Goal: Information Seeking & Learning: Find contact information

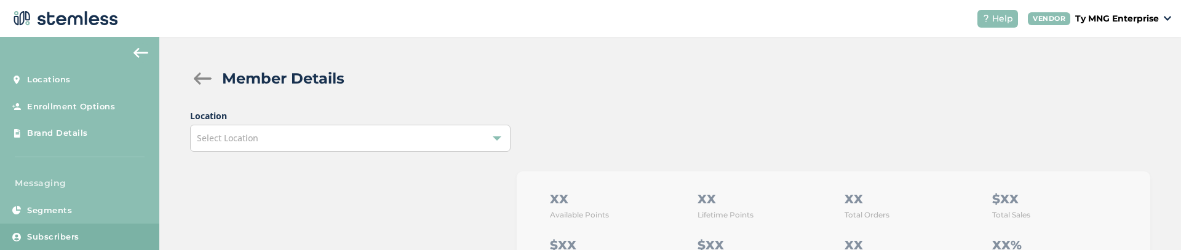
click at [489, 130] on div "Select Location" at bounding box center [350, 138] width 320 height 27
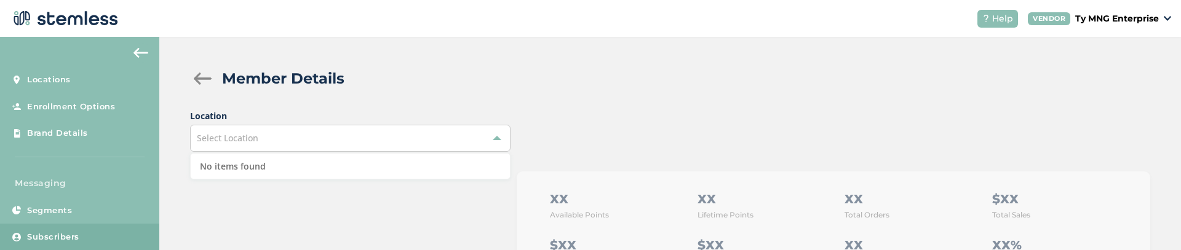
click at [205, 81] on div at bounding box center [202, 79] width 25 height 12
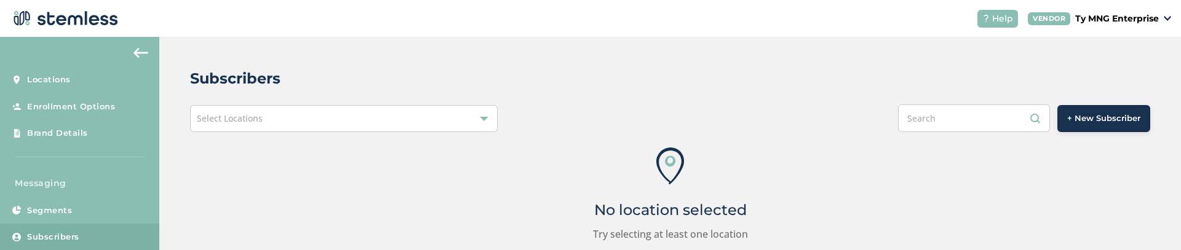
click at [301, 124] on div "Select Locations" at bounding box center [344, 118] width 308 height 27
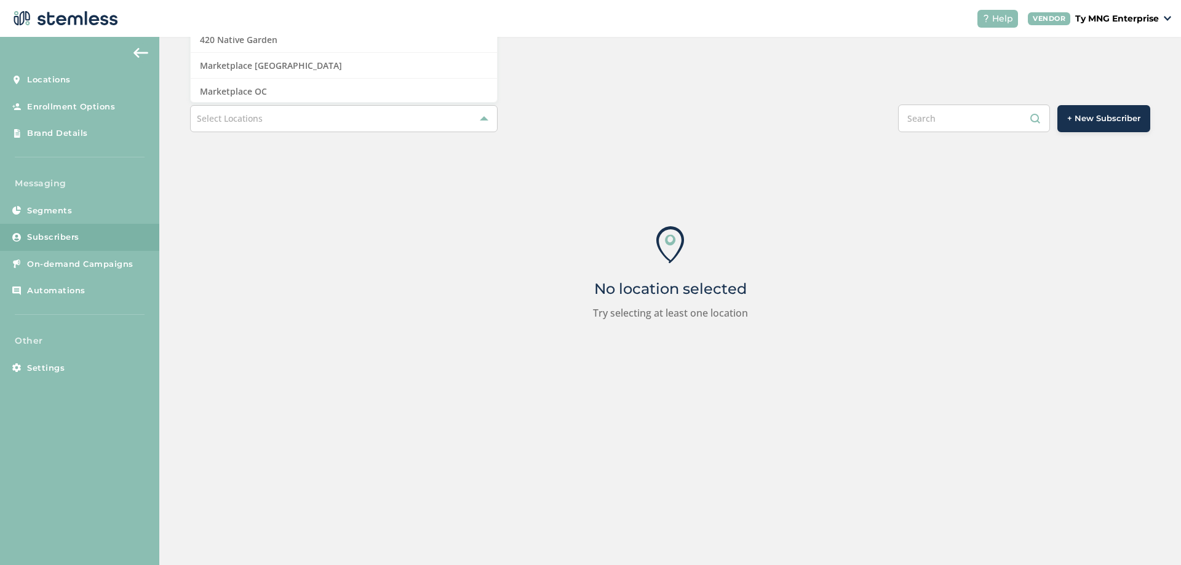
click at [673, 196] on div "No location selected Try selecting at least one location" at bounding box center [670, 273] width 960 height 283
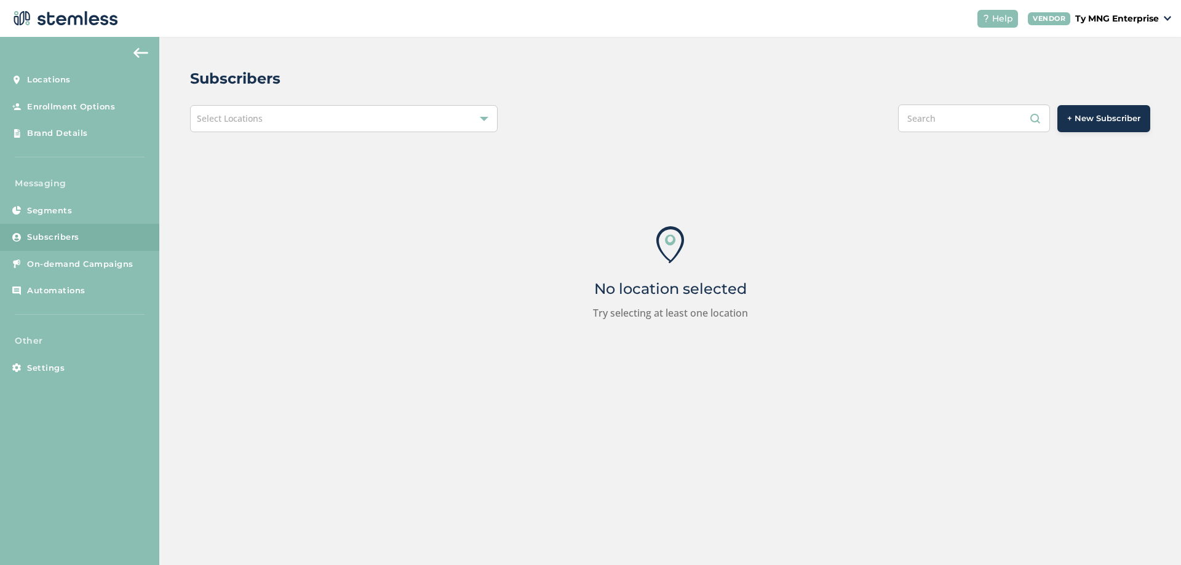
click at [444, 115] on div "Select Locations" at bounding box center [344, 118] width 308 height 27
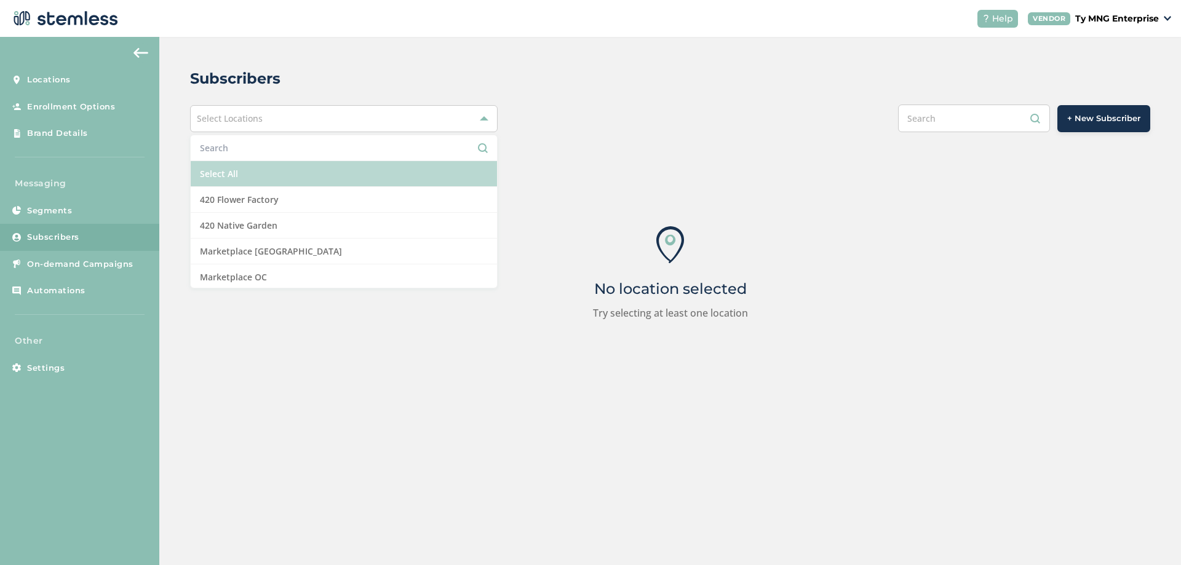
click at [268, 171] on li "Select All" at bounding box center [344, 174] width 306 height 26
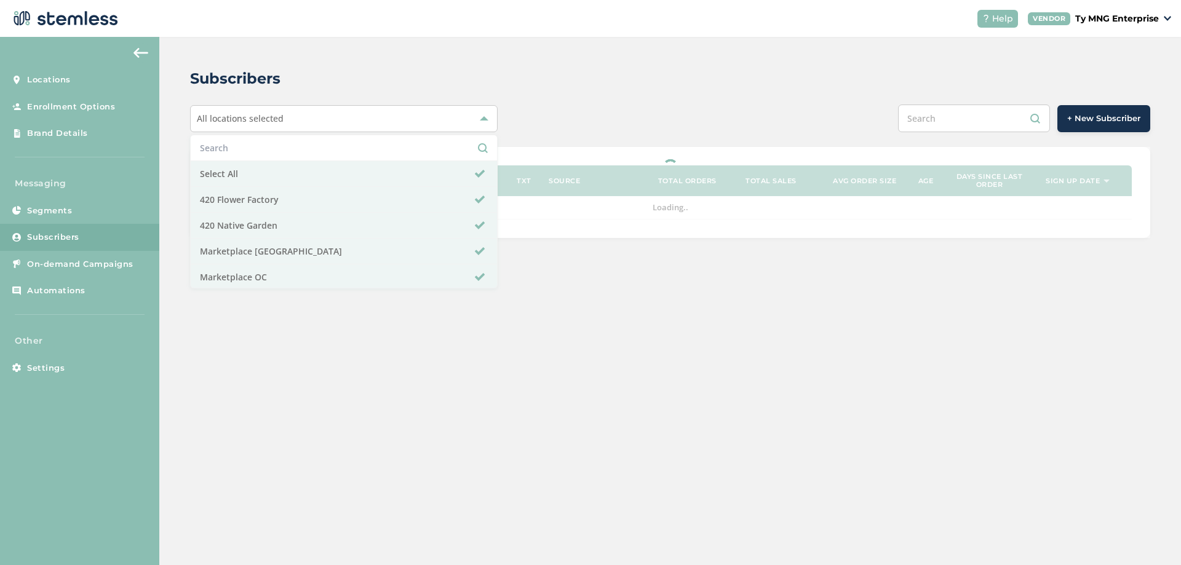
click at [557, 122] on div "All locations selected Select All 420 Flower Factory 420 Native Garden Marketpl…" at bounding box center [670, 119] width 960 height 28
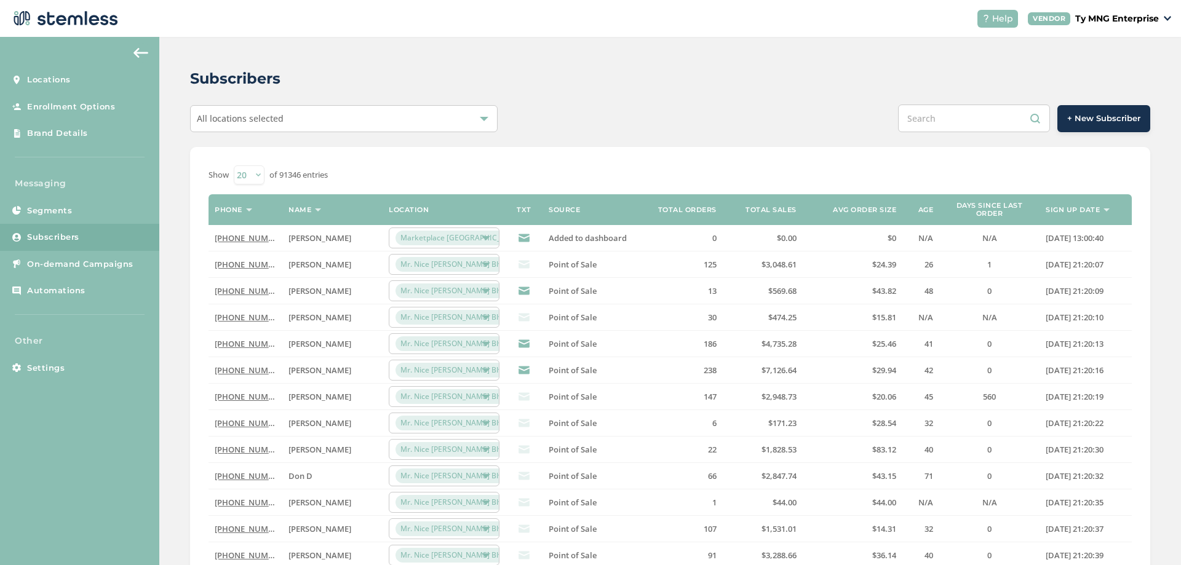
click at [246, 250] on link "[PHONE_NUMBER]" at bounding box center [250, 264] width 71 height 11
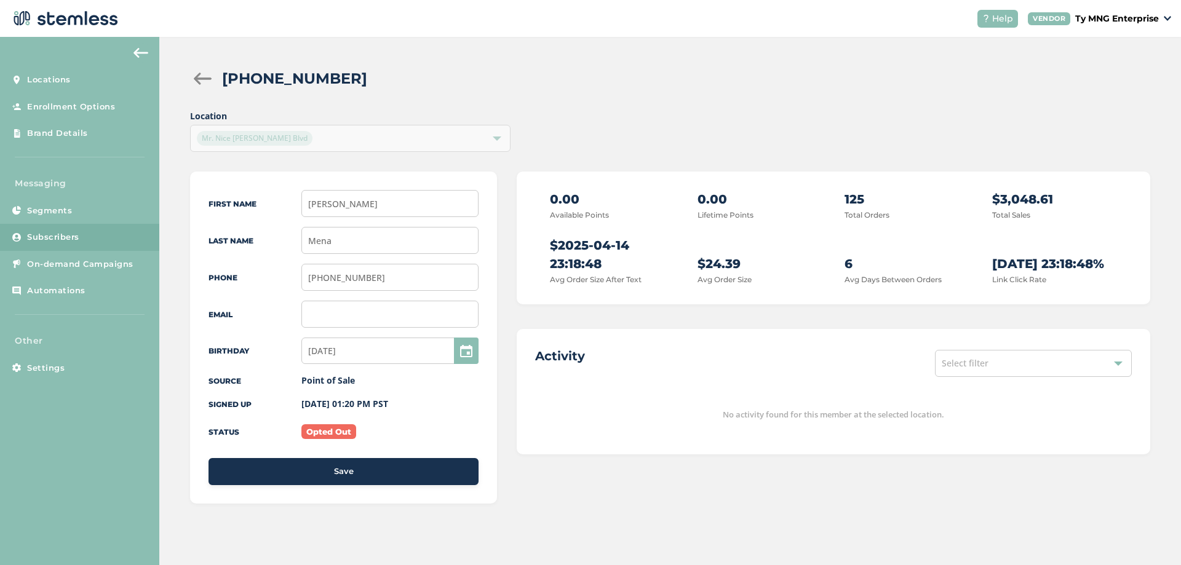
click at [469, 145] on span "Location Mr. Nice [PERSON_NAME] Blvd" at bounding box center [350, 130] width 320 height 42
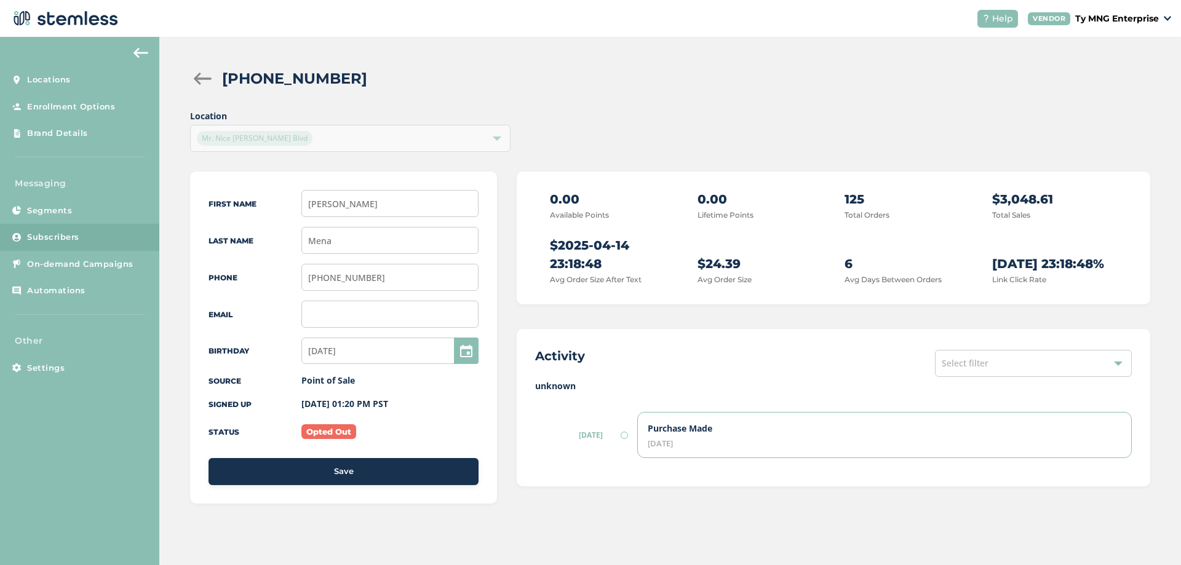
click at [532, 247] on div "0.00 Available Points 0.00 Lifetime Points 125 Total Orders $3,048.61 Total Sal…" at bounding box center [833, 238] width 633 height 133
click at [512, 250] on div "First Name Matt Last Name Mena Phone (360) 558-9096 Email Birthday 01/01/1999 S…" at bounding box center [670, 350] width 960 height 357
click at [510, 228] on div "First Name Matt Last Name Mena Phone (360) 558-9096 Email Birthday 01/01/1999 S…" at bounding box center [670, 350] width 960 height 357
click at [514, 250] on div "First Name Matt Last Name Mena Phone (360) 558-9096 Email Birthday 01/01/1999 S…" at bounding box center [670, 350] width 960 height 357
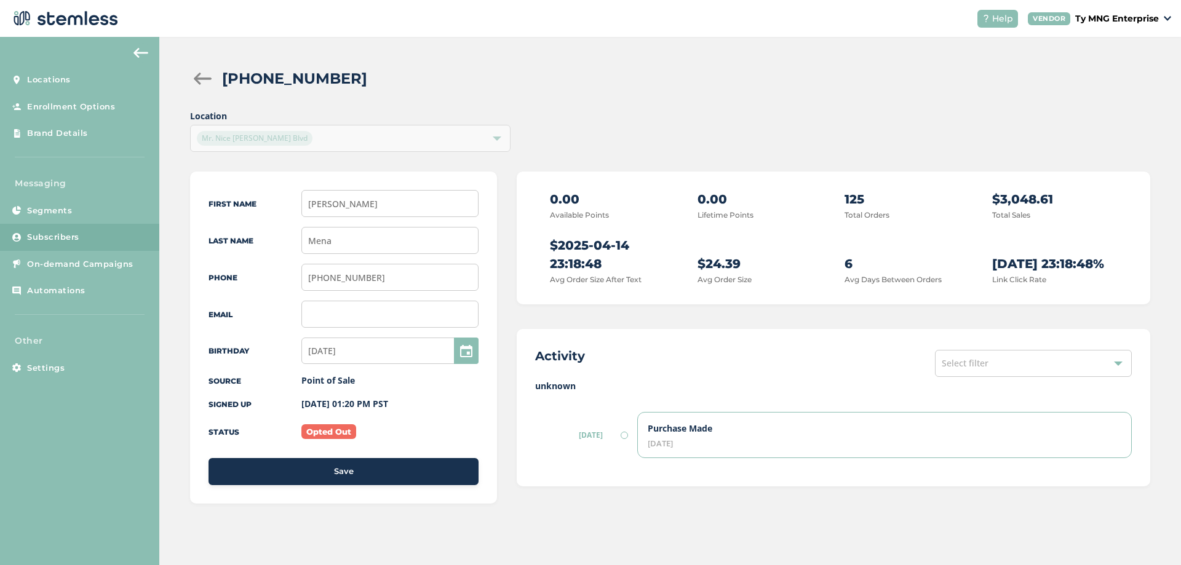
click at [508, 250] on div "First Name Matt Last Name Mena Phone (360) 558-9096 Email Birthday 01/01/1999 S…" at bounding box center [670, 350] width 960 height 357
click at [507, 250] on div "First Name Matt Last Name Mena Phone (360) 558-9096 Email Birthday 01/01/1999 S…" at bounding box center [670, 350] width 960 height 357
click at [506, 250] on div "First Name Matt Last Name Mena Phone (360) 558-9096 Email Birthday 01/01/1999 S…" at bounding box center [670, 350] width 960 height 357
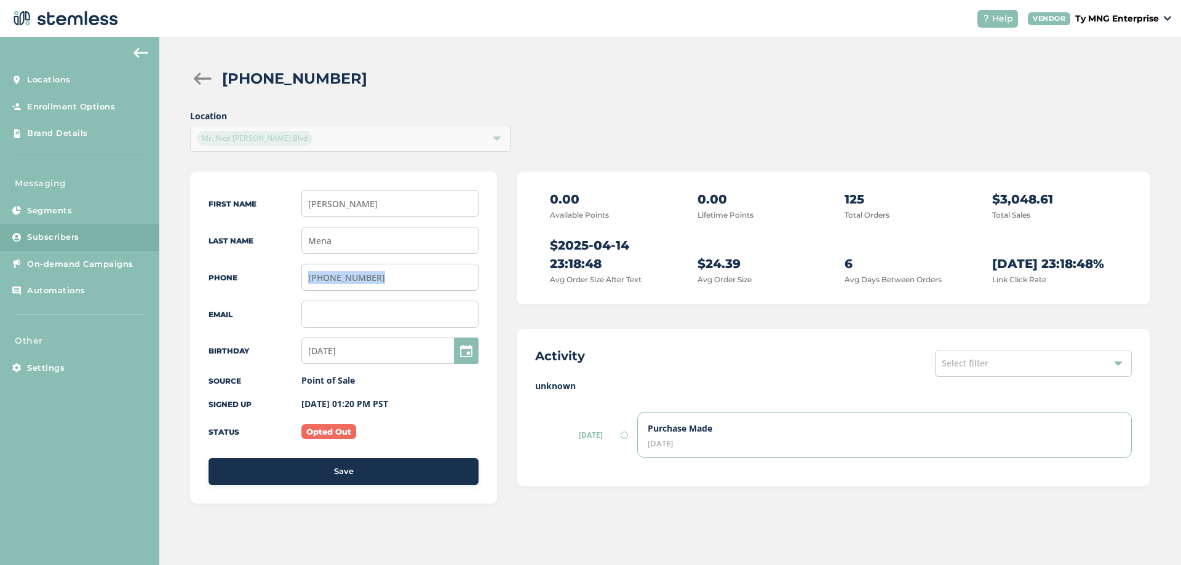
click at [506, 250] on div "First Name Matt Last Name Mena Phone (360) 558-9096 Email Birthday 01/01/1999 S…" at bounding box center [670, 350] width 960 height 357
click at [506, 214] on div "First Name Matt Last Name Mena Phone (360) 558-9096 Email Birthday 01/01/1999 S…" at bounding box center [670, 350] width 960 height 357
click at [550, 250] on label "unknown" at bounding box center [833, 385] width 597 height 13
click at [553, 250] on label "unknown" at bounding box center [833, 385] width 597 height 13
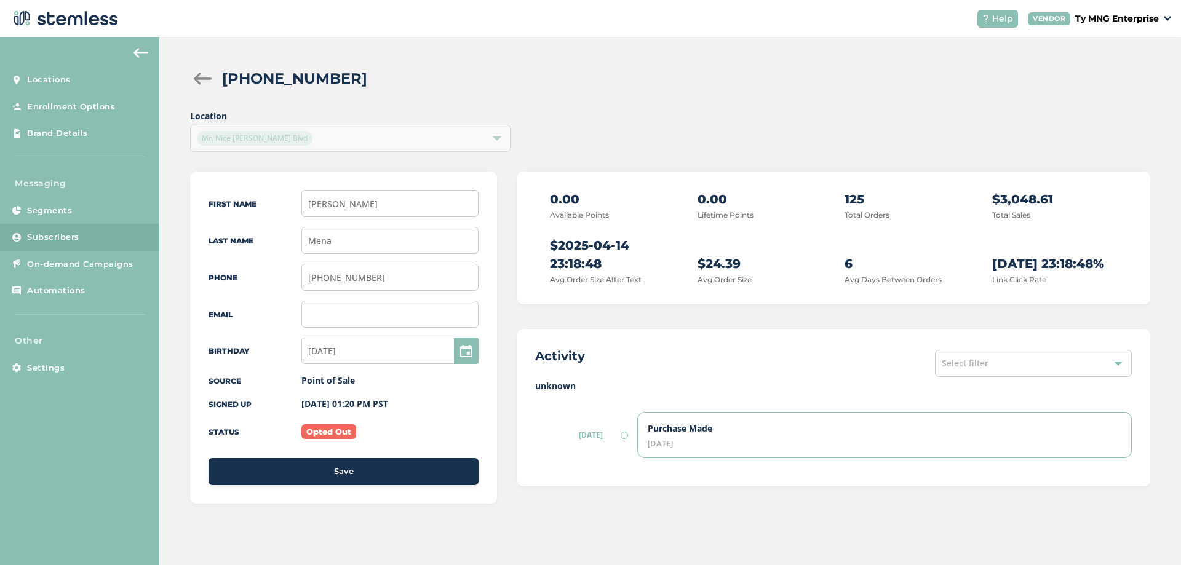
click at [549, 250] on label "unknown" at bounding box center [833, 385] width 597 height 13
click at [974, 250] on div "Select filter" at bounding box center [1033, 363] width 197 height 27
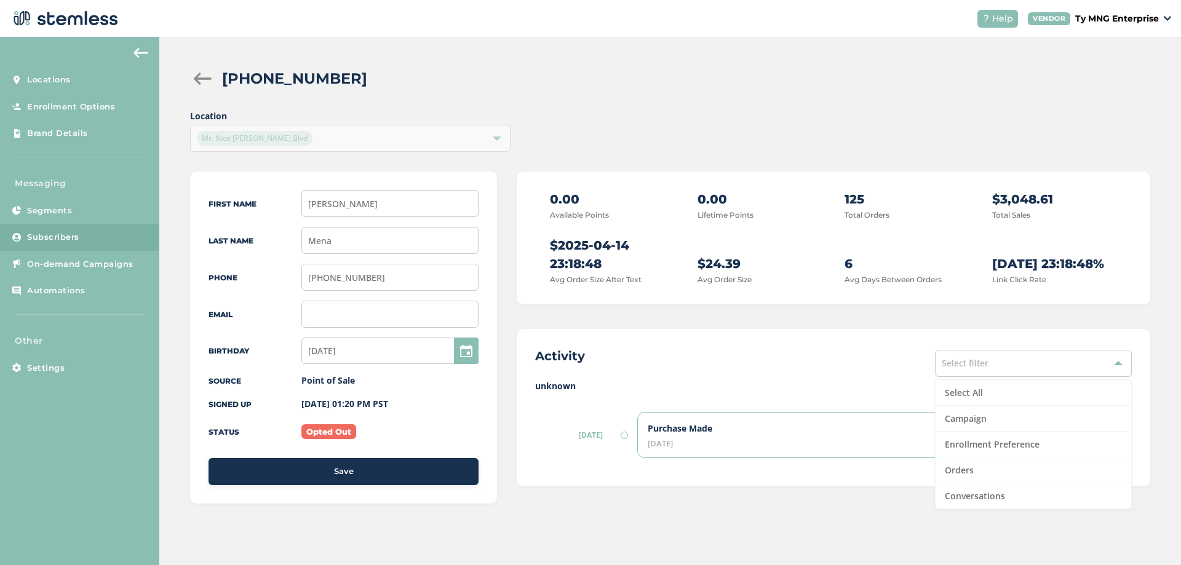
click at [712, 250] on label "unknown" at bounding box center [833, 385] width 597 height 13
drag, startPoint x: 532, startPoint y: 386, endPoint x: 550, endPoint y: 387, distance: 18.5
click at [600, 250] on div "Activity Select filter unknown [DATE] Purchase Made [DATE]" at bounding box center [833, 407] width 633 height 157
click at [550, 250] on label "unknown" at bounding box center [833, 385] width 597 height 13
click at [510, 250] on div "First Name Matt Last Name Mena Phone (360) 558-9096 Email Birthday 01/01/1999 S…" at bounding box center [670, 350] width 960 height 357
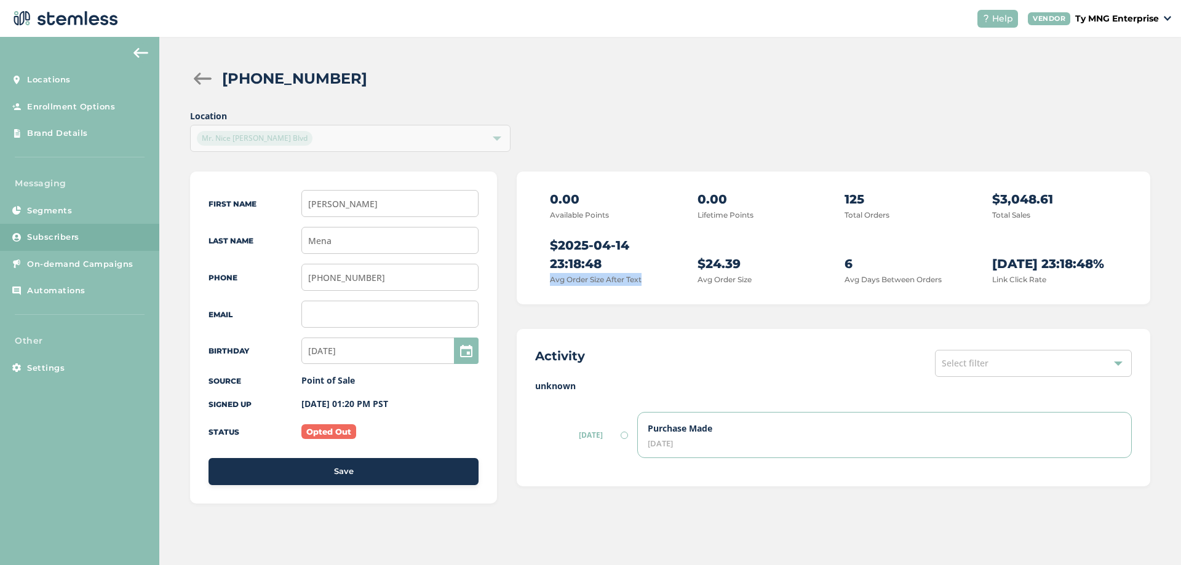
drag, startPoint x: 562, startPoint y: 279, endPoint x: 656, endPoint y: 285, distance: 94.3
click at [656, 250] on div "0.00 Available Points 0.00 Lifetime Points 125 Total Orders $3,048.61 Total Sal…" at bounding box center [833, 238] width 597 height 96
copy label "Avg Order Size After Text"
drag, startPoint x: 1058, startPoint y: 282, endPoint x: 979, endPoint y: 290, distance: 79.8
click at [993, 250] on div "2025-04-14 23:18:48% Link Click Rate" at bounding box center [1054, 270] width 125 height 31
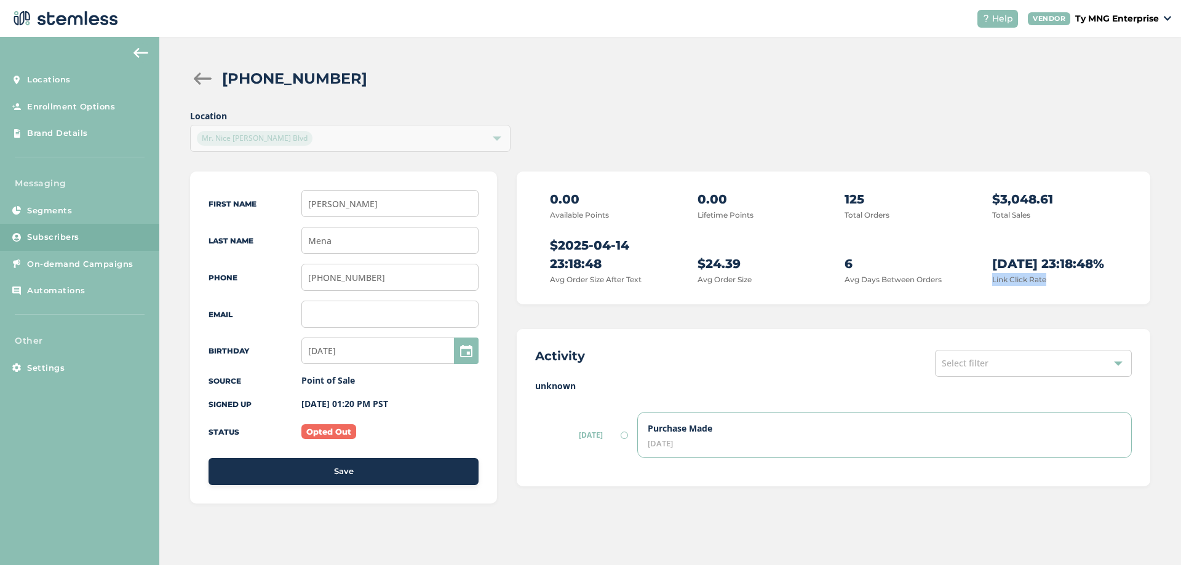
copy label "Link Click Rate"
click at [549, 250] on label "unknown" at bounding box center [833, 385] width 597 height 13
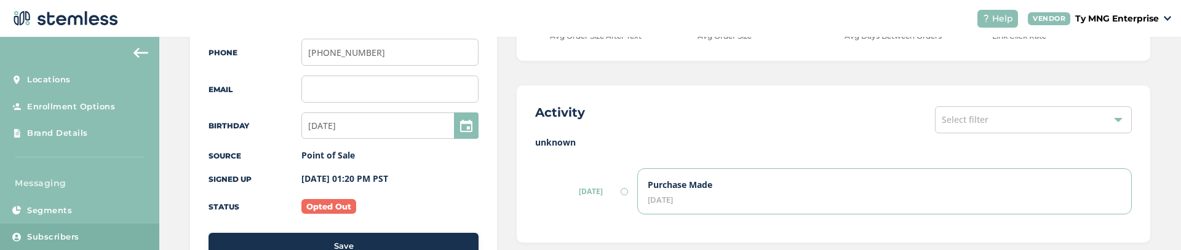
scroll to position [221, 0]
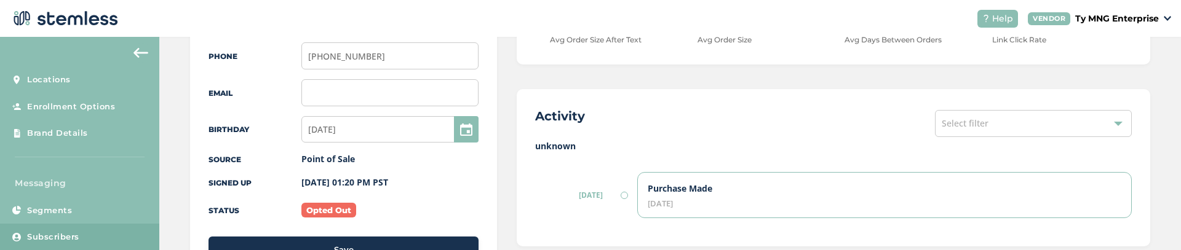
click at [540, 146] on label "unknown" at bounding box center [833, 146] width 597 height 13
click at [546, 147] on label "unknown" at bounding box center [833, 146] width 597 height 13
click at [554, 149] on label "unknown" at bounding box center [833, 146] width 597 height 13
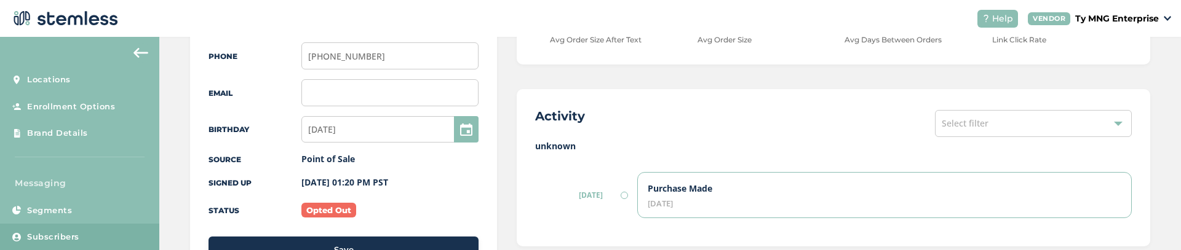
click at [1022, 98] on div "Activity Select filter unknown [DATE] Purchase Made [DATE]" at bounding box center [833, 167] width 633 height 157
click at [554, 147] on label "unknown" at bounding box center [833, 146] width 597 height 13
click at [558, 146] on label "unknown" at bounding box center [833, 146] width 597 height 13
click at [571, 145] on label "unknown" at bounding box center [833, 146] width 597 height 13
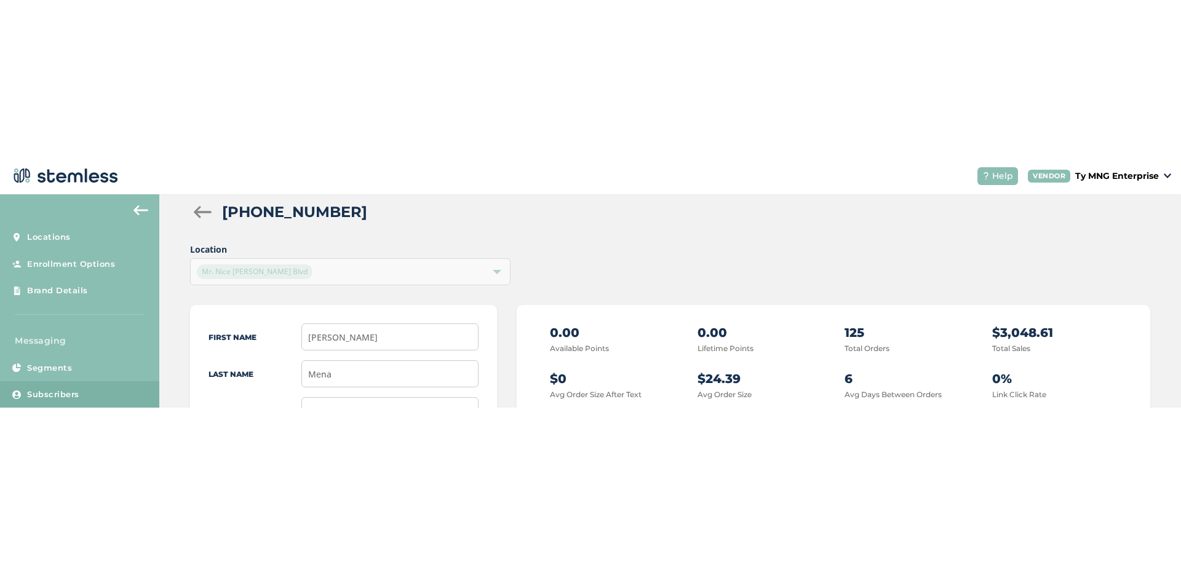
scroll to position [0, 0]
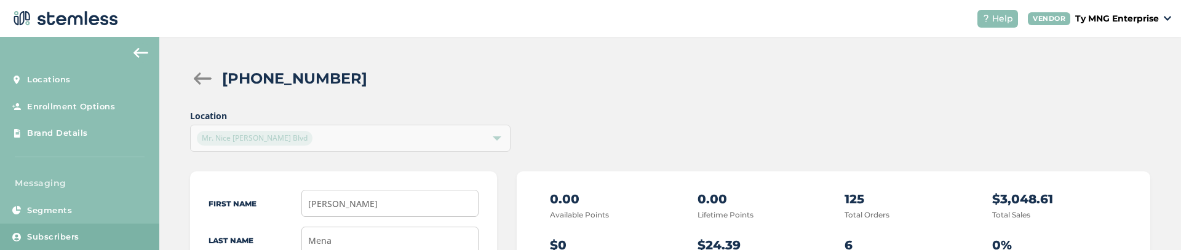
click at [334, 136] on span "Location Mr. Nice [PERSON_NAME] Blvd" at bounding box center [350, 130] width 320 height 42
click at [291, 139] on span "Location Mr. Nice [PERSON_NAME] Blvd" at bounding box center [350, 130] width 320 height 42
click at [410, 138] on span "Location Mr. Nice [PERSON_NAME] Blvd" at bounding box center [350, 130] width 320 height 42
click at [488, 138] on span "Location Mr. Nice [PERSON_NAME] Blvd" at bounding box center [350, 130] width 320 height 42
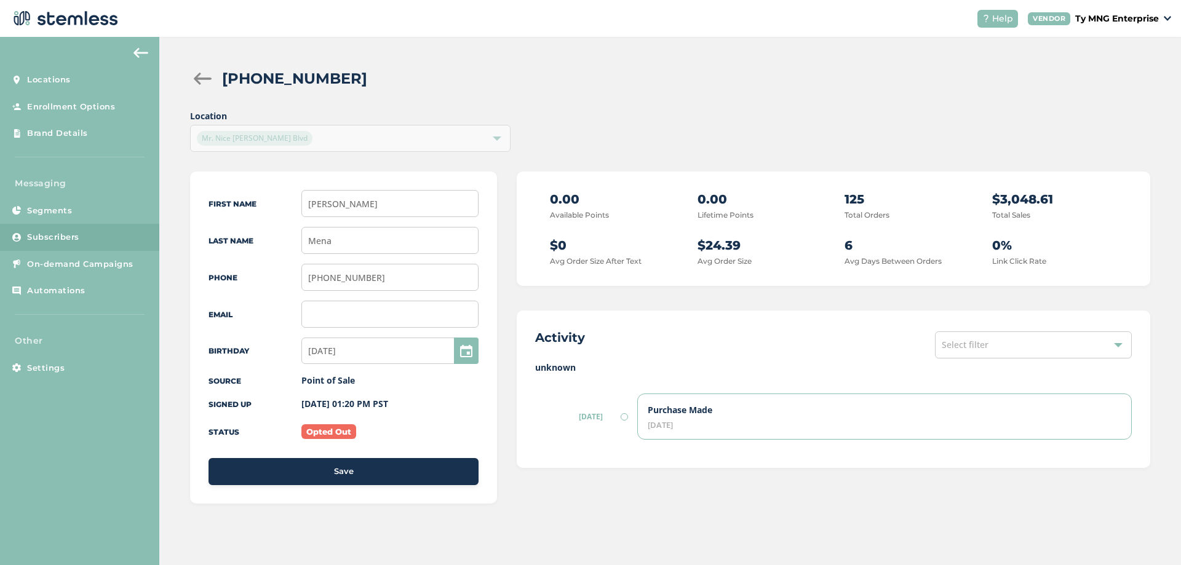
click at [207, 84] on div at bounding box center [202, 79] width 25 height 12
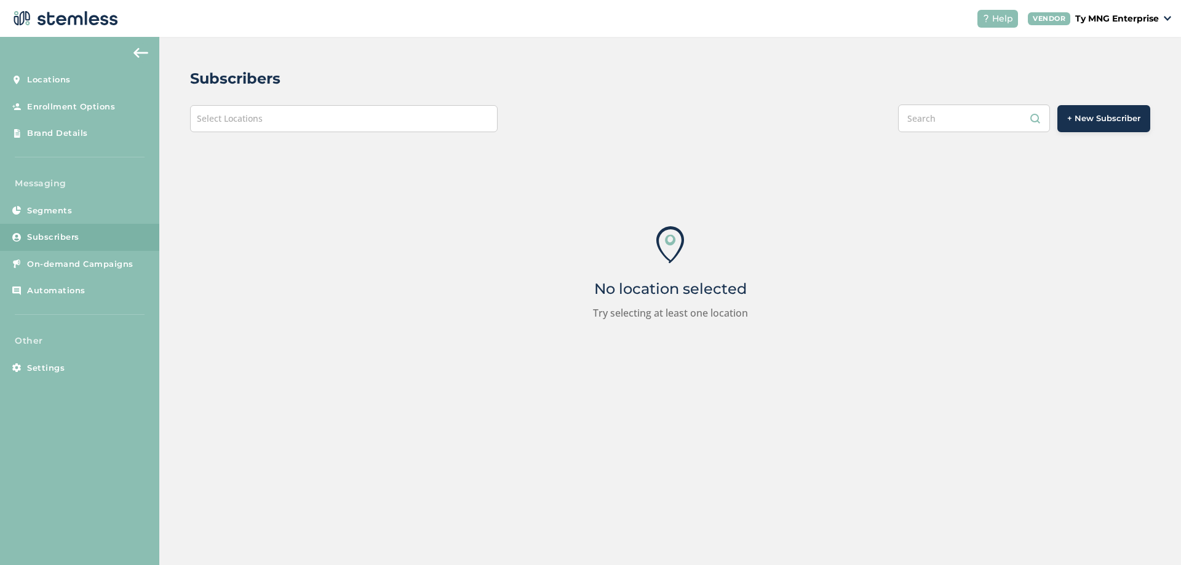
click at [319, 115] on div "Select Locations" at bounding box center [344, 118] width 308 height 27
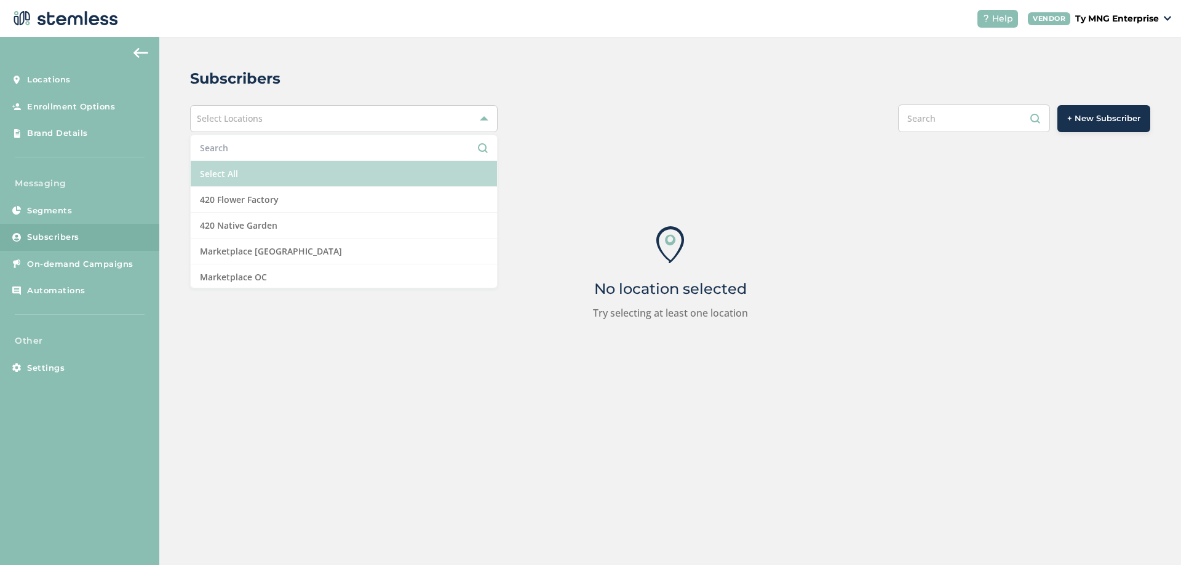
click at [284, 169] on li "Select All" at bounding box center [344, 174] width 306 height 26
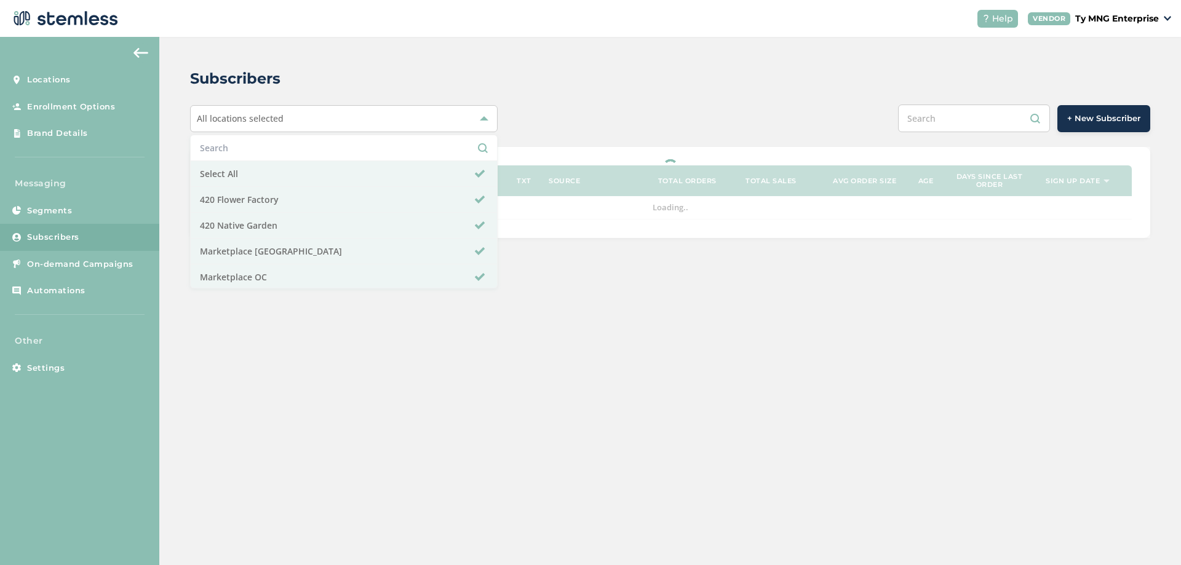
click at [677, 117] on div "+ New Subscriber" at bounding box center [870, 119] width 560 height 28
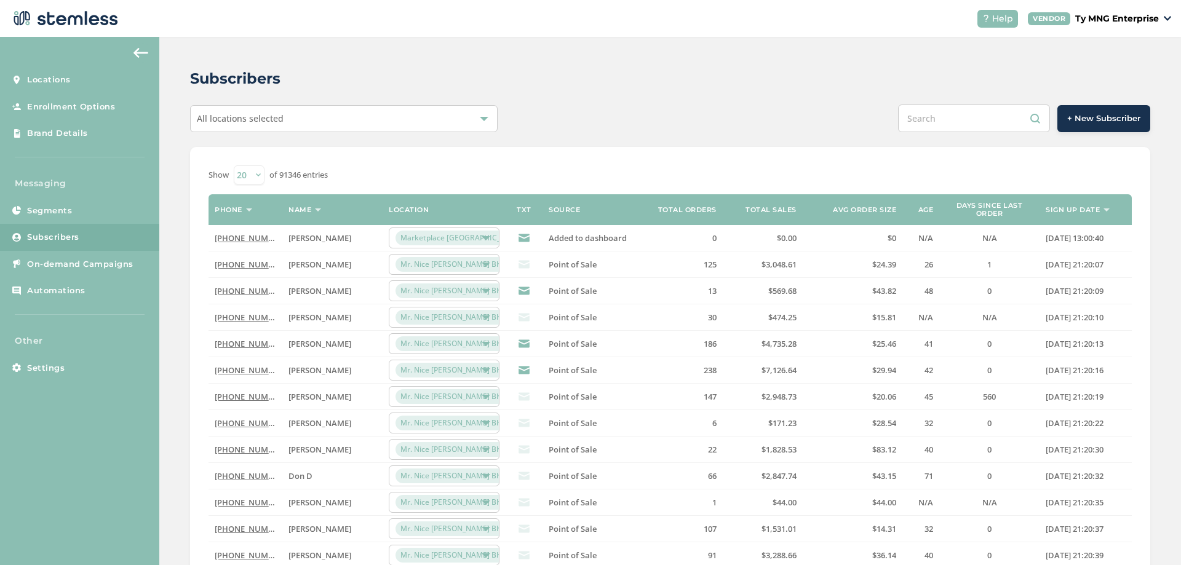
click at [244, 250] on link "[PHONE_NUMBER]" at bounding box center [250, 370] width 71 height 11
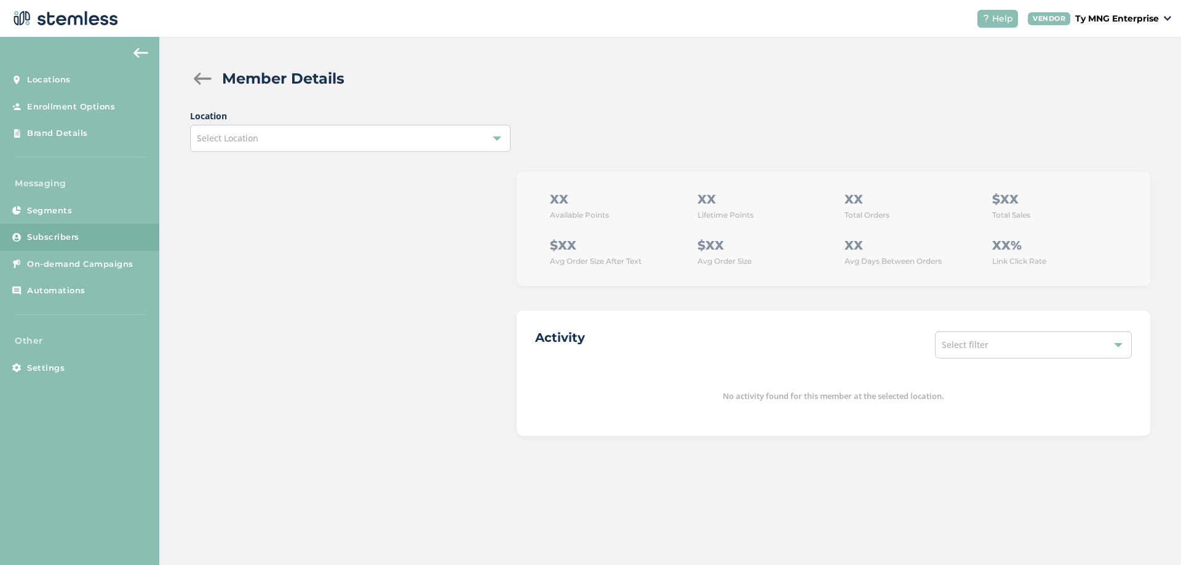
click at [425, 140] on div "Select Location" at bounding box center [350, 138] width 320 height 27
click at [269, 164] on li "No items found" at bounding box center [350, 166] width 319 height 25
click at [268, 164] on div "Member Details Location Select Location XX Available Points XX Lifetime Points …" at bounding box center [670, 252] width 1022 height 430
click at [196, 81] on div at bounding box center [202, 79] width 25 height 12
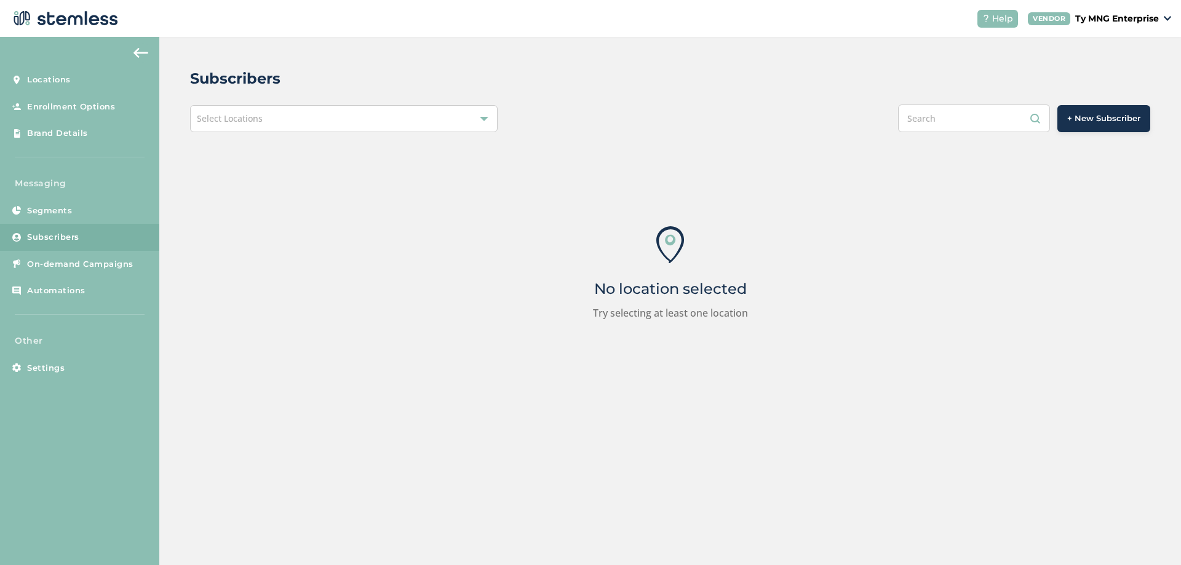
click at [290, 121] on div "Select Locations" at bounding box center [344, 118] width 308 height 27
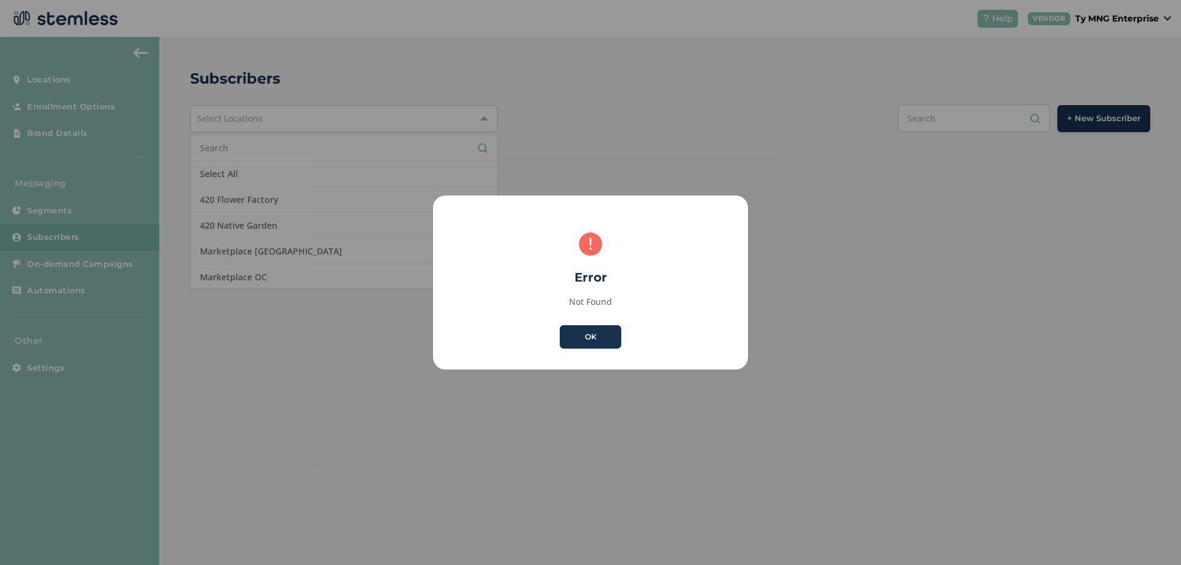
click at [592, 250] on button "OK" at bounding box center [591, 336] width 62 height 23
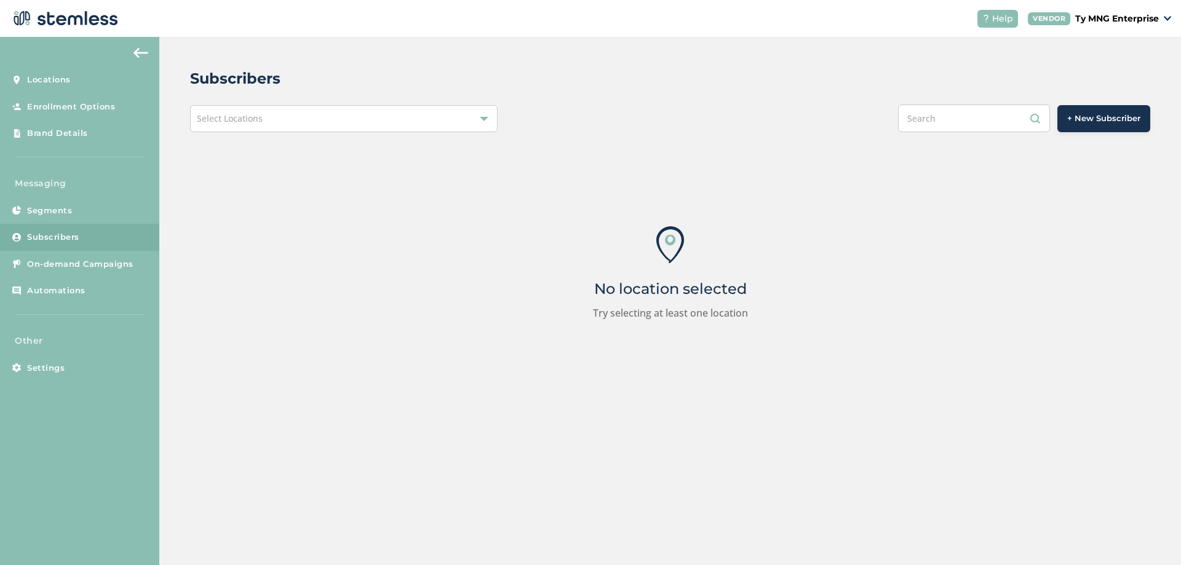
click at [300, 117] on div "Select Locations" at bounding box center [344, 118] width 308 height 27
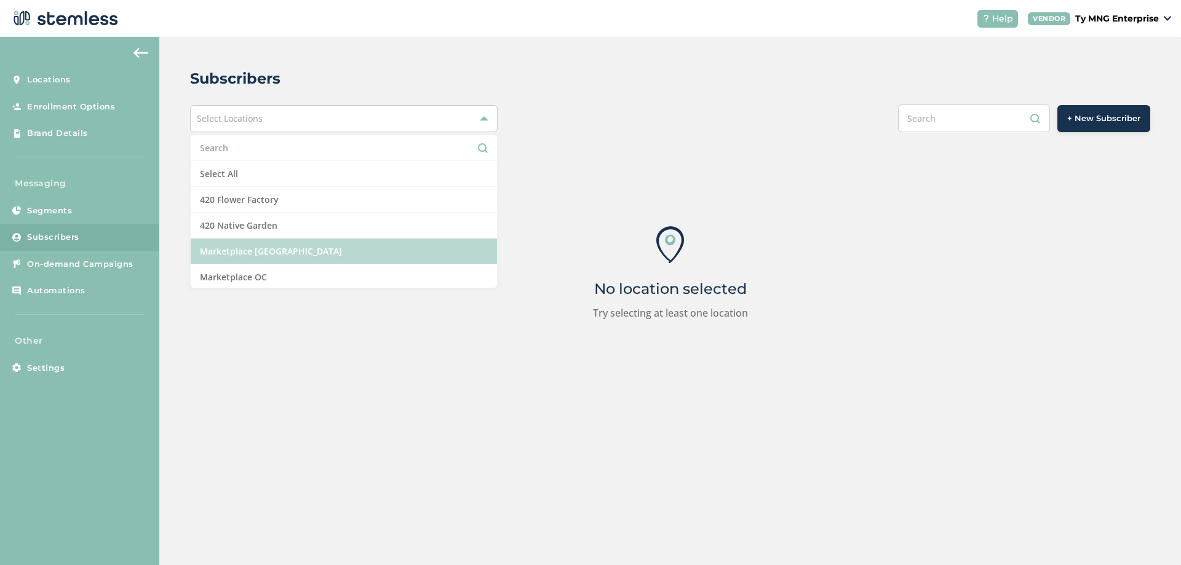
click at [246, 250] on li "Marketplace [GEOGRAPHIC_DATA]" at bounding box center [344, 252] width 306 height 26
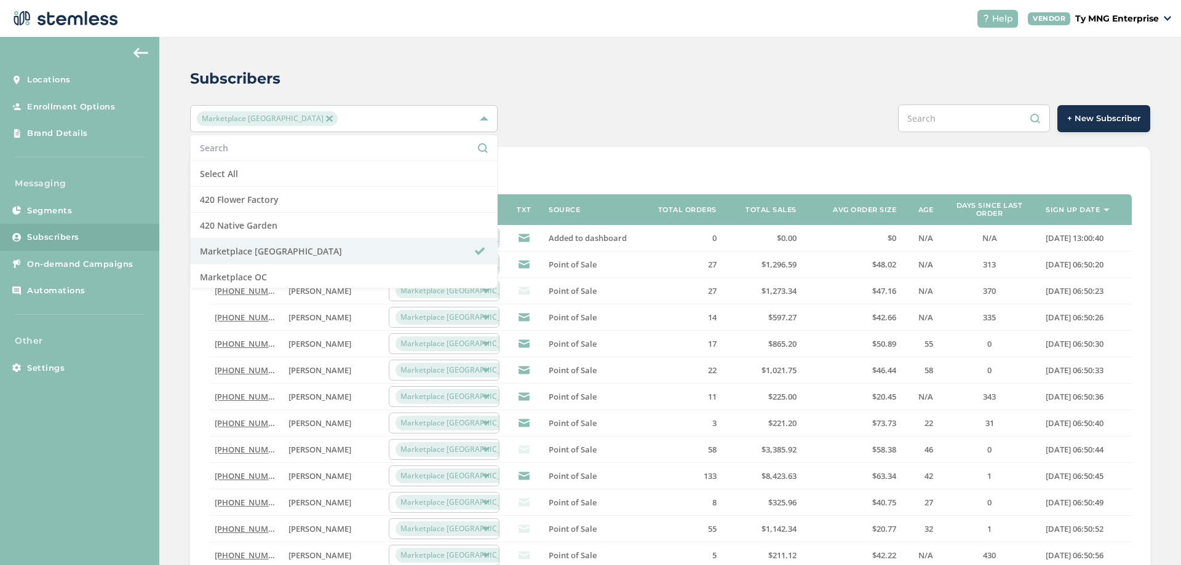
click at [623, 113] on div "+ New Subscriber" at bounding box center [870, 119] width 560 height 28
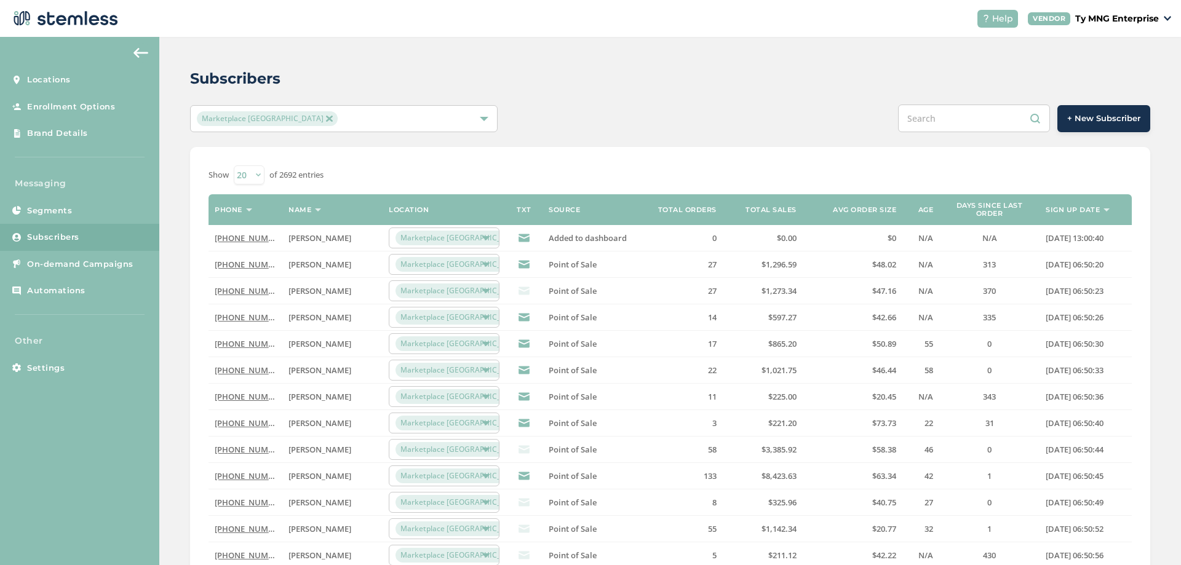
click at [241, 250] on link "[PHONE_NUMBER]" at bounding box center [250, 264] width 71 height 11
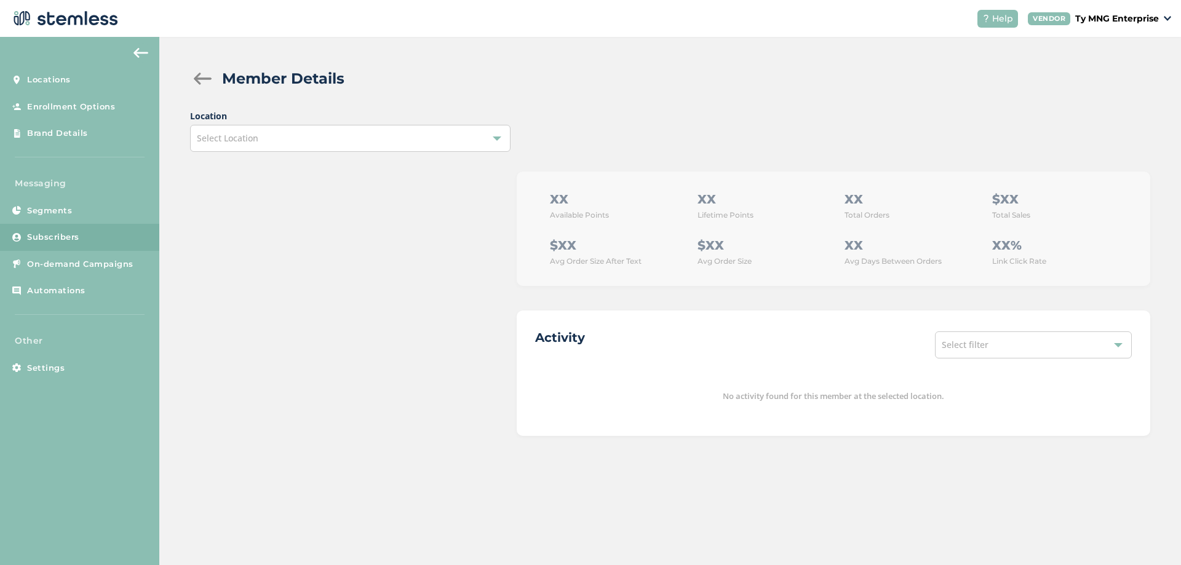
click at [350, 145] on div "Select Location" at bounding box center [350, 138] width 320 height 27
click at [349, 145] on div "Select Location" at bounding box center [350, 138] width 320 height 27
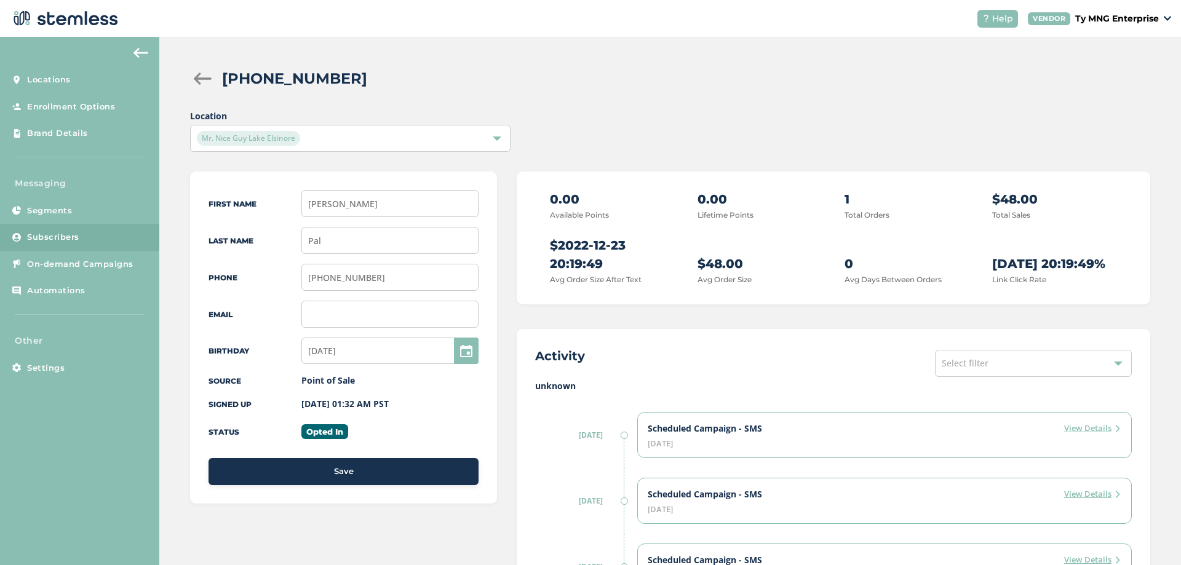
drag, startPoint x: 614, startPoint y: 130, endPoint x: 502, endPoint y: 305, distance: 207.1
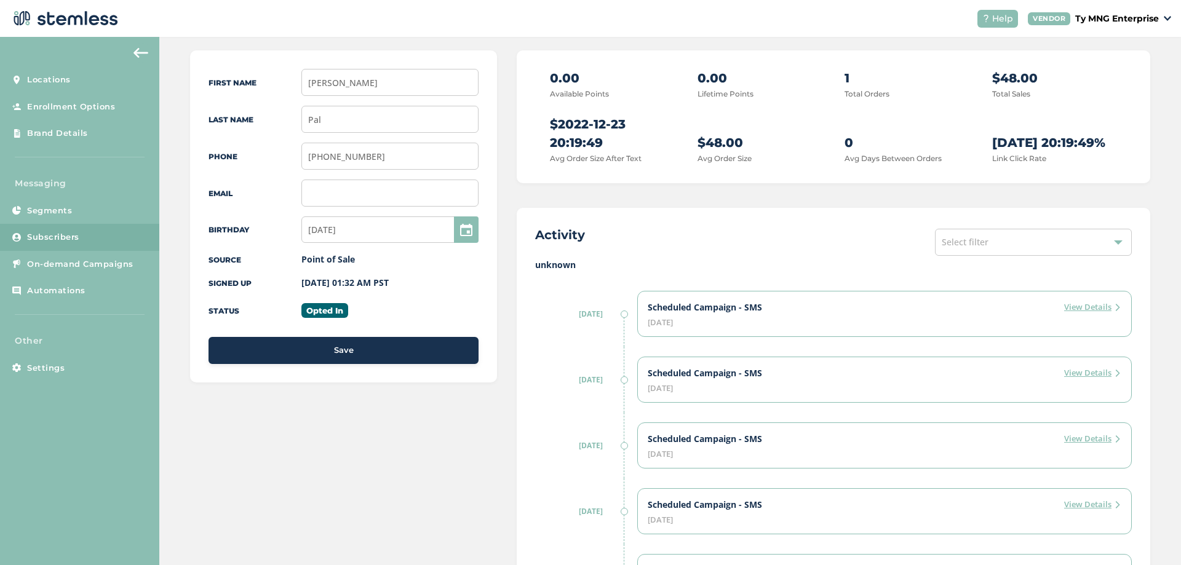
scroll to position [148, 0]
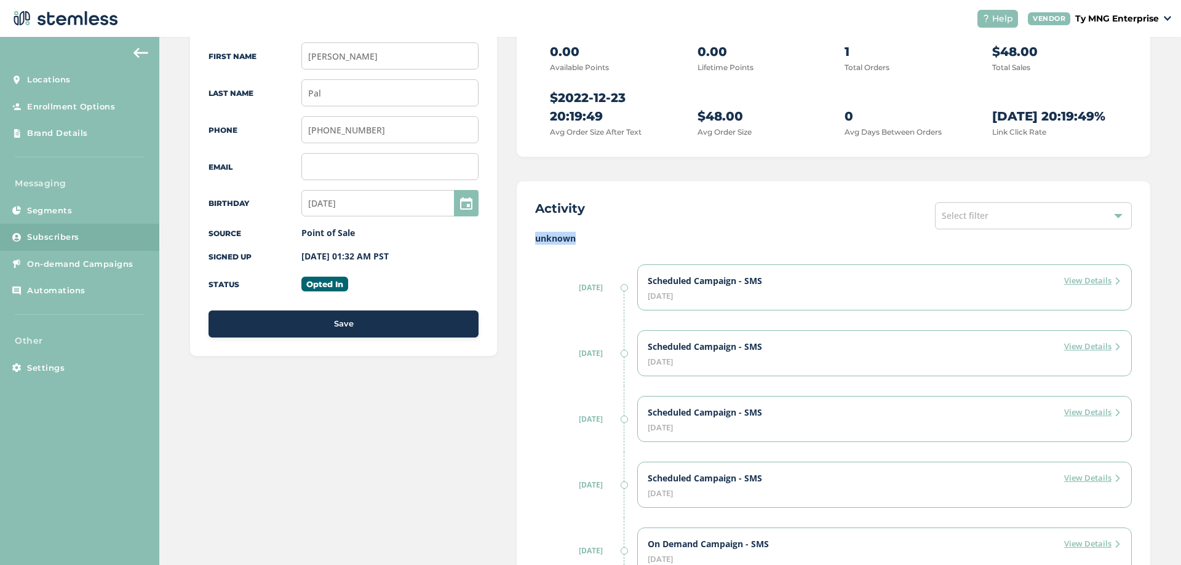
drag, startPoint x: 531, startPoint y: 239, endPoint x: 581, endPoint y: 242, distance: 50.5
click at [581, 242] on div "Activity Select filter unknown [DATE] Scheduled Campaign - SMS View Details [DA…" at bounding box center [833, 573] width 633 height 785
click at [552, 239] on label "unknown" at bounding box center [833, 238] width 597 height 13
click at [511, 214] on div "First Name [PERSON_NAME] Last Name Pal Phone [PHONE_NUMBER] Email Birthday [DEM…" at bounding box center [670, 495] width 960 height 943
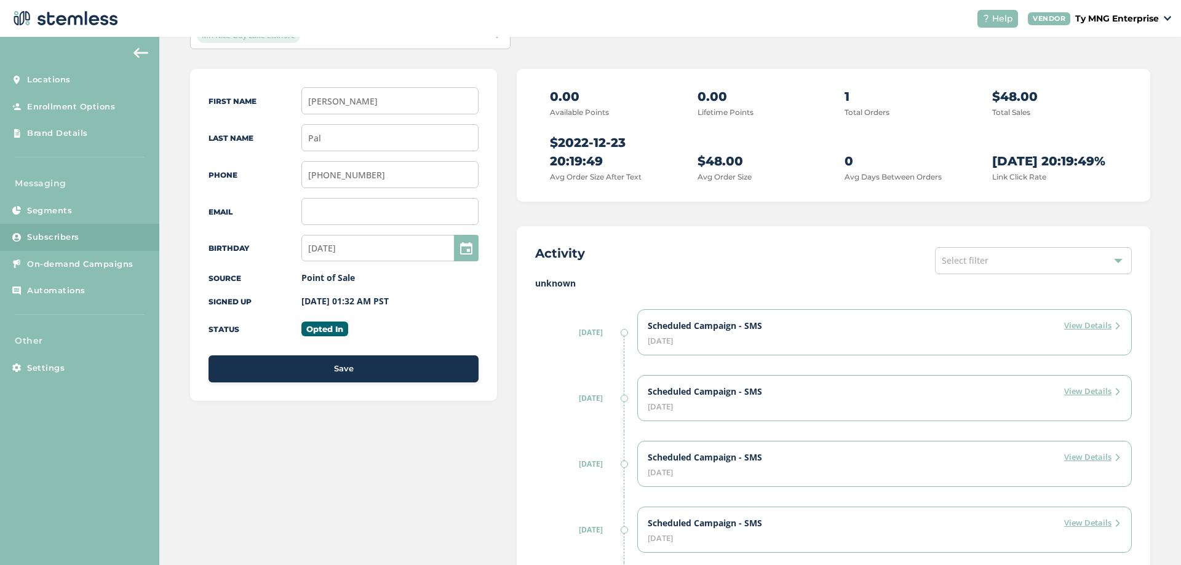
scroll to position [0, 0]
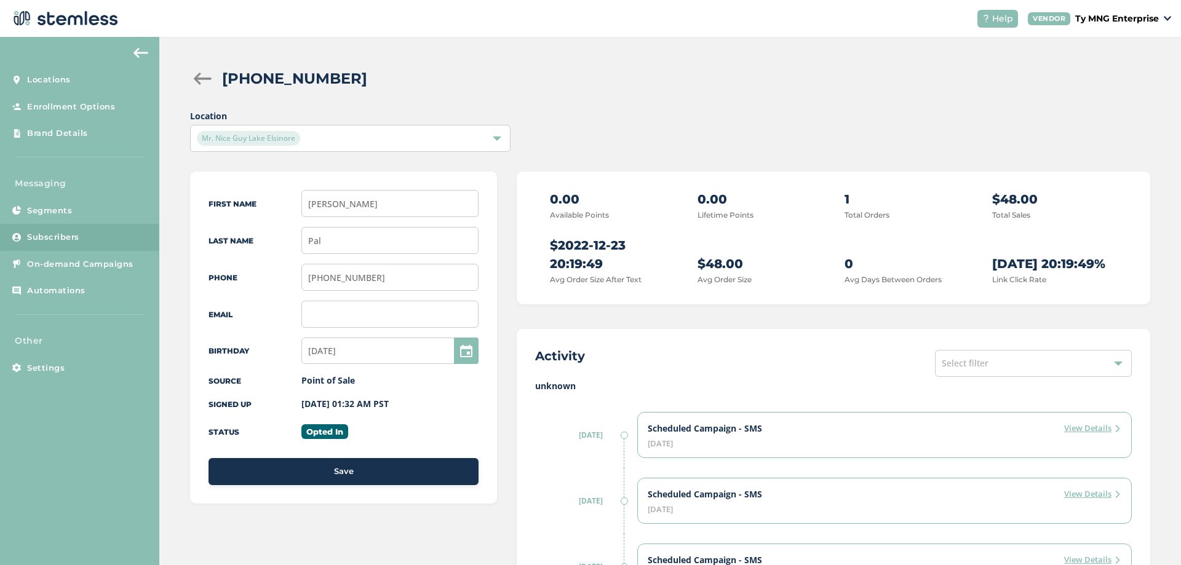
click at [1116, 22] on p "Ty MNG Enterprise" at bounding box center [1117, 18] width 84 height 13
